Goal: Transaction & Acquisition: Purchase product/service

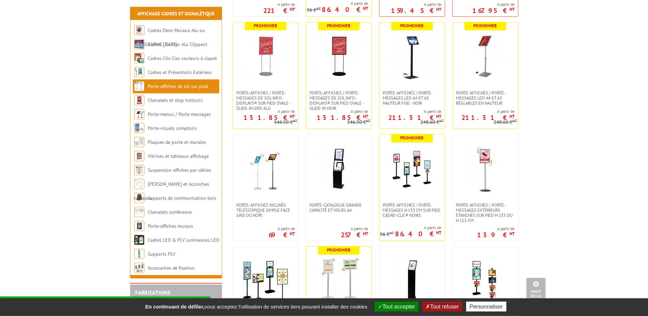
scroll to position [245, 0]
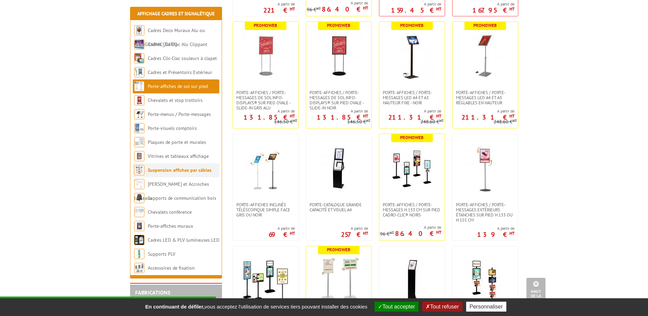
click at [182, 172] on link "Suspension affiches par câbles" at bounding box center [180, 170] width 64 height 6
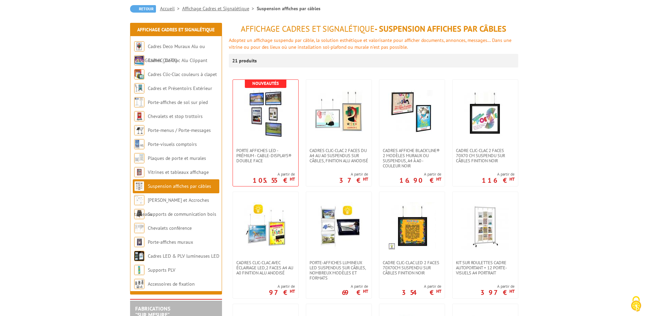
scroll to position [82, 0]
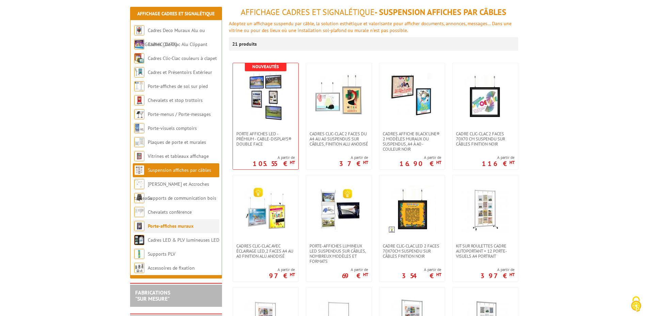
click at [168, 226] on link "Porte-affiches muraux" at bounding box center [171, 226] width 46 height 6
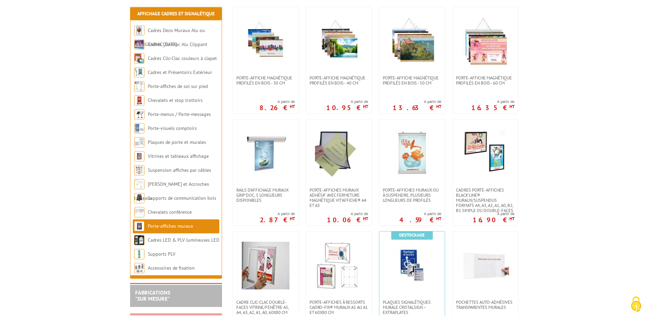
scroll to position [164, 0]
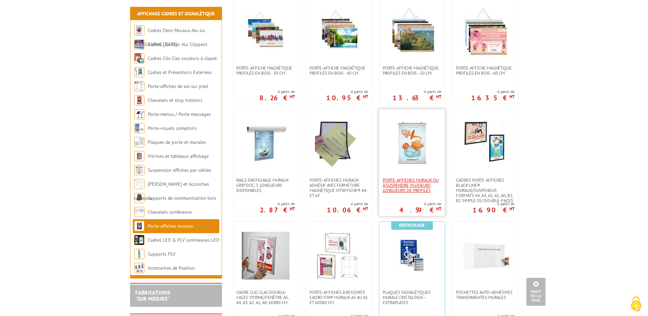
click at [392, 179] on span "Porte-affiches muraux ou à suspendre, plusieurs longueurs de profilés" at bounding box center [412, 185] width 59 height 15
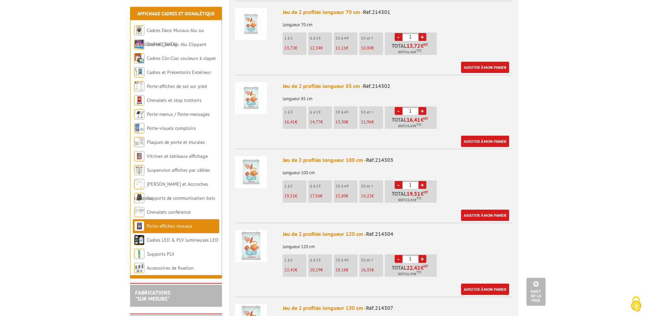
scroll to position [613, 0]
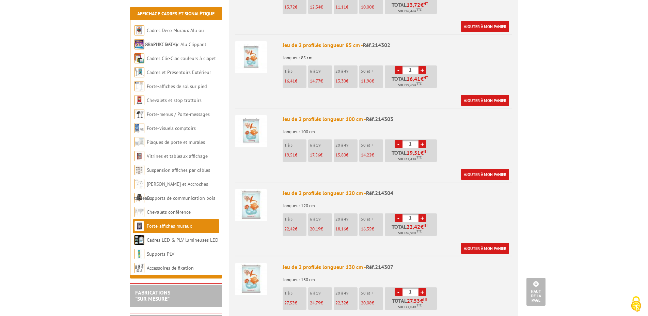
click at [423, 214] on link "+" at bounding box center [423, 218] width 8 height 8
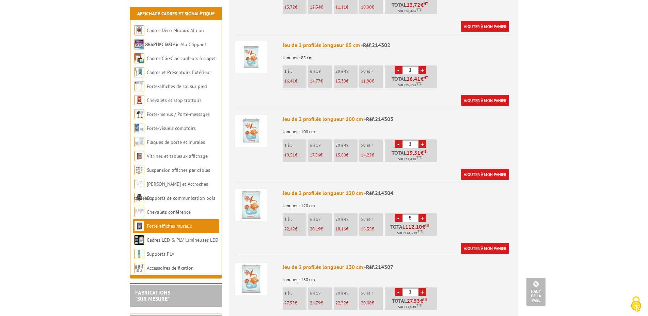
type input "6"
click at [479, 243] on link "Ajouter à mon panier" at bounding box center [485, 248] width 48 height 11
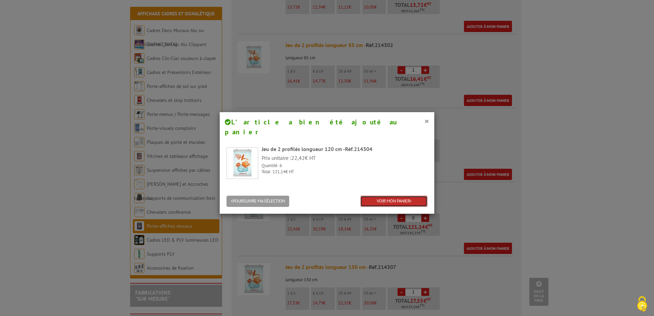
click at [403, 196] on link "VOIR MON PANIER" at bounding box center [394, 201] width 67 height 11
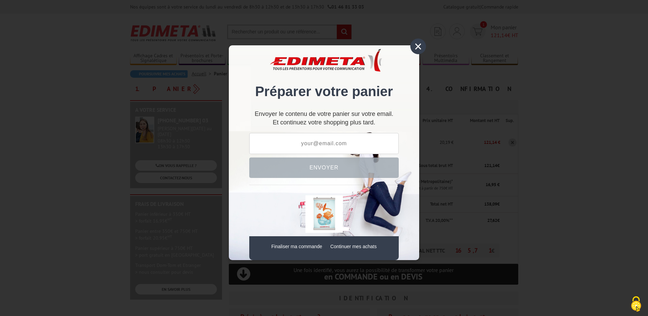
click at [420, 46] on div "×" at bounding box center [419, 47] width 16 height 16
